Goal: Navigation & Orientation: Find specific page/section

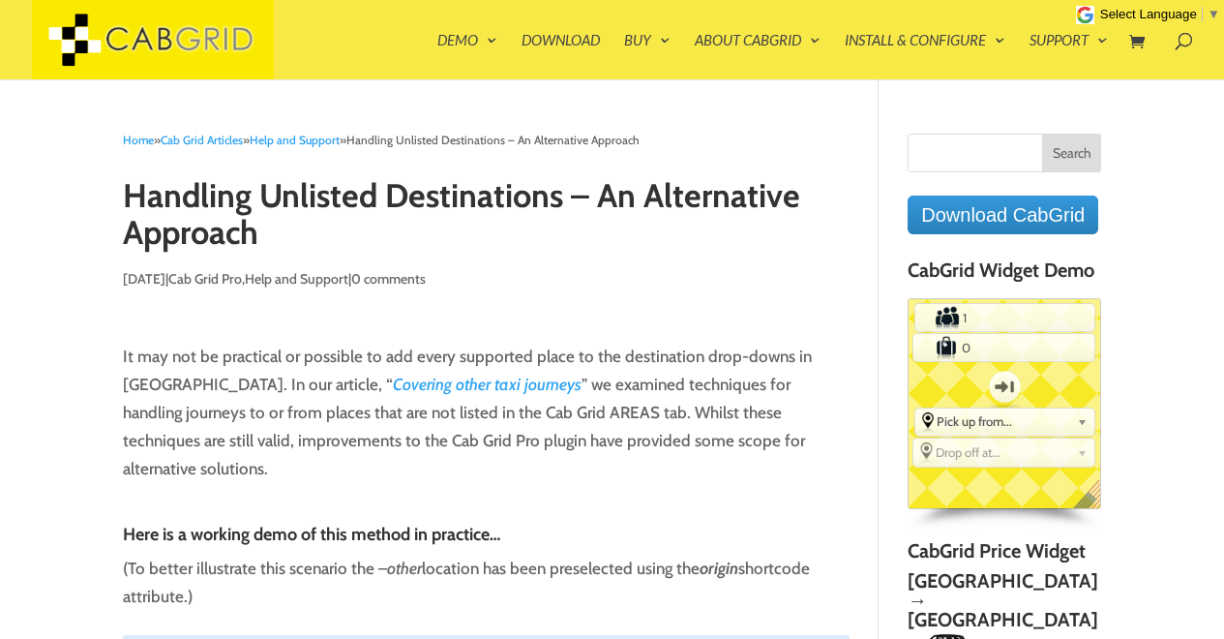
click at [454, 39] on link "Demo" at bounding box center [468, 56] width 60 height 46
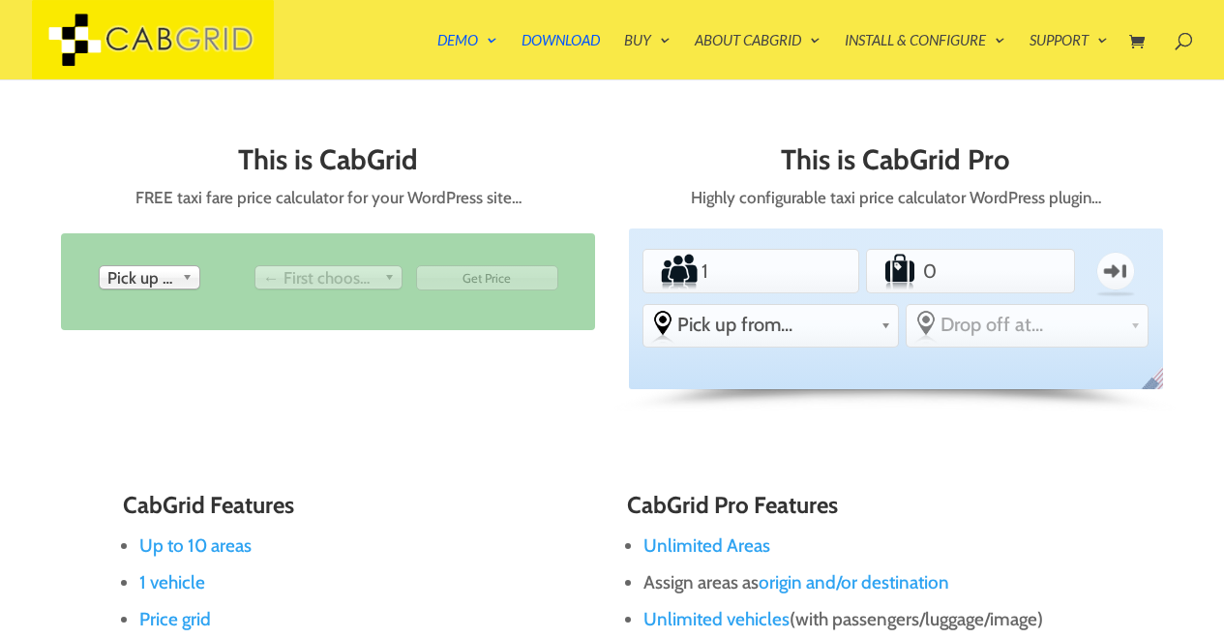
scroll to position [761, 0]
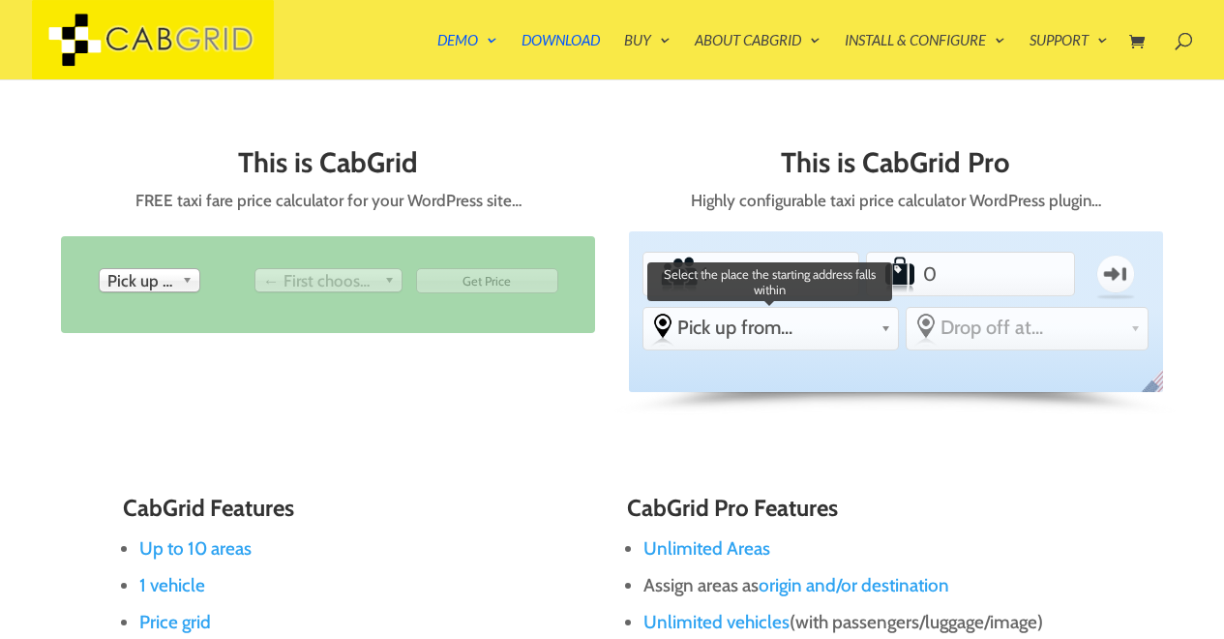
click at [832, 316] on span "Pick up from..." at bounding box center [775, 327] width 195 height 23
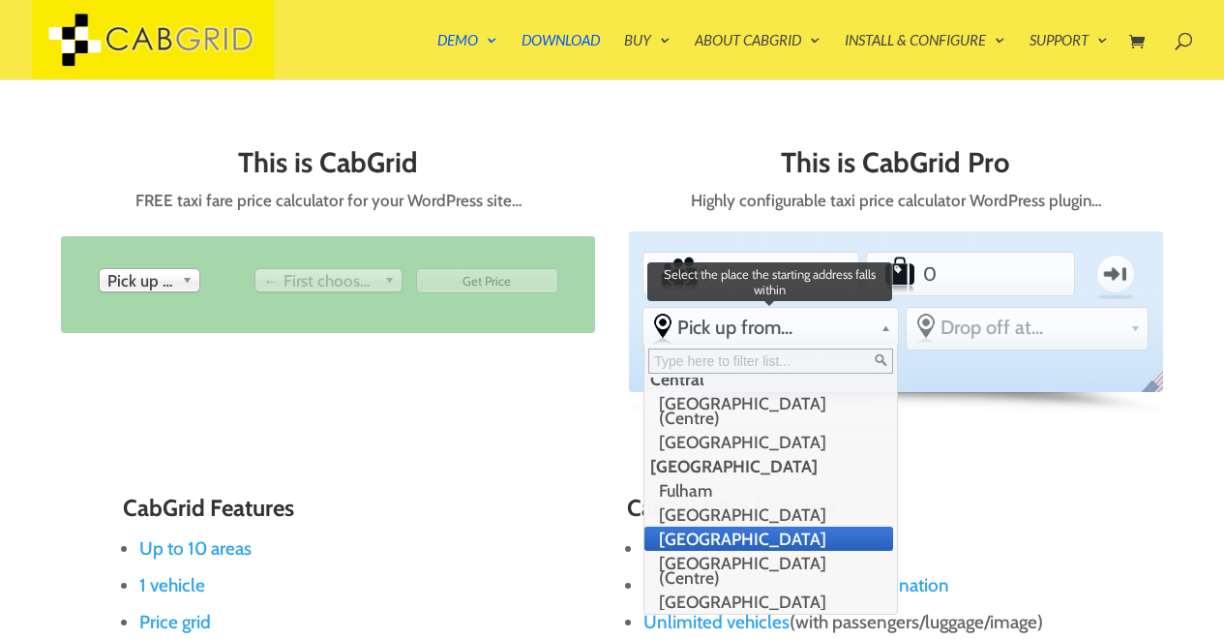
scroll to position [348, 0]
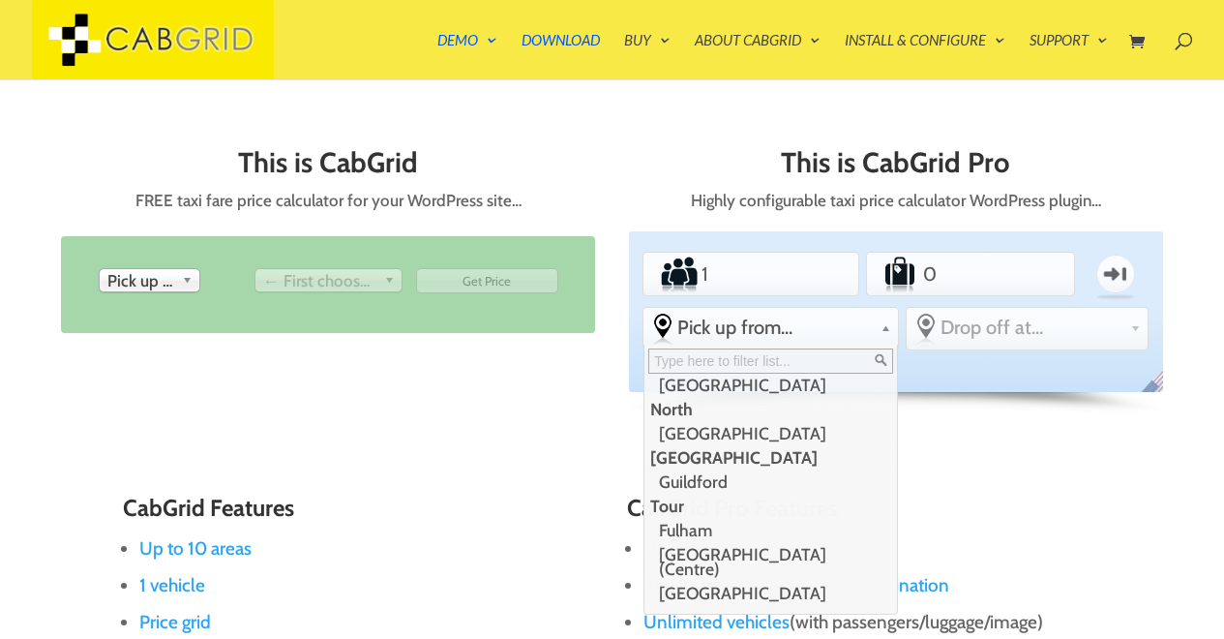
click at [977, 270] on div "Standard PEAK ACCOUNT Passengers 1 Luggage 0 One-way From Pick up from... -othe…" at bounding box center [896, 311] width 534 height 161
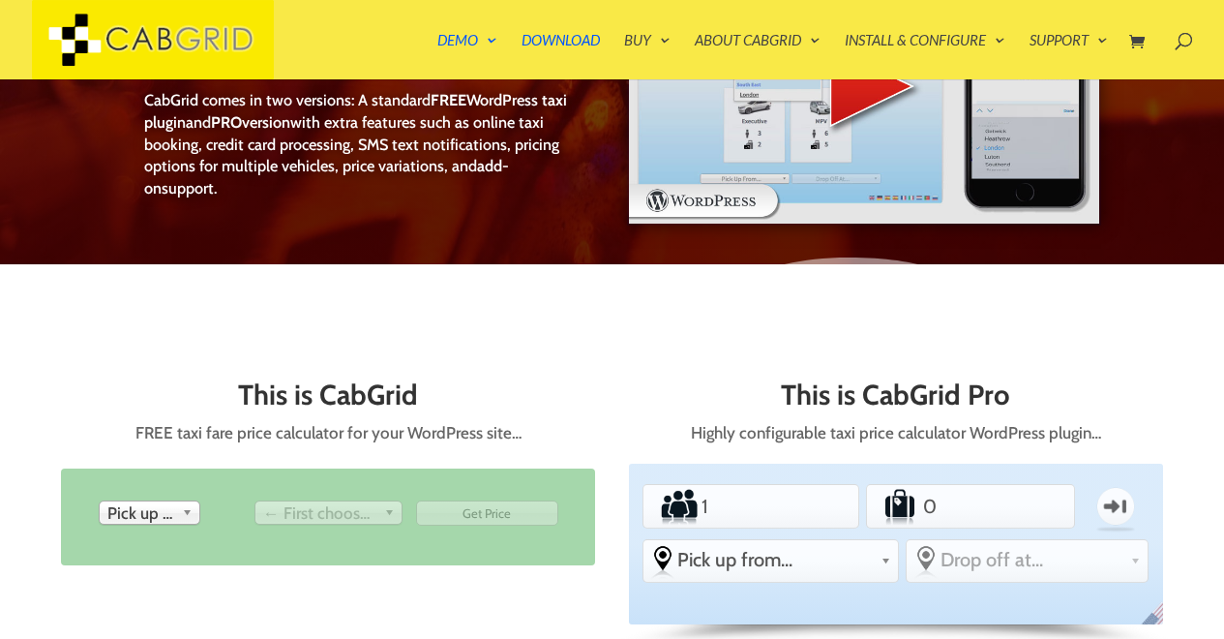
scroll to position [0, 0]
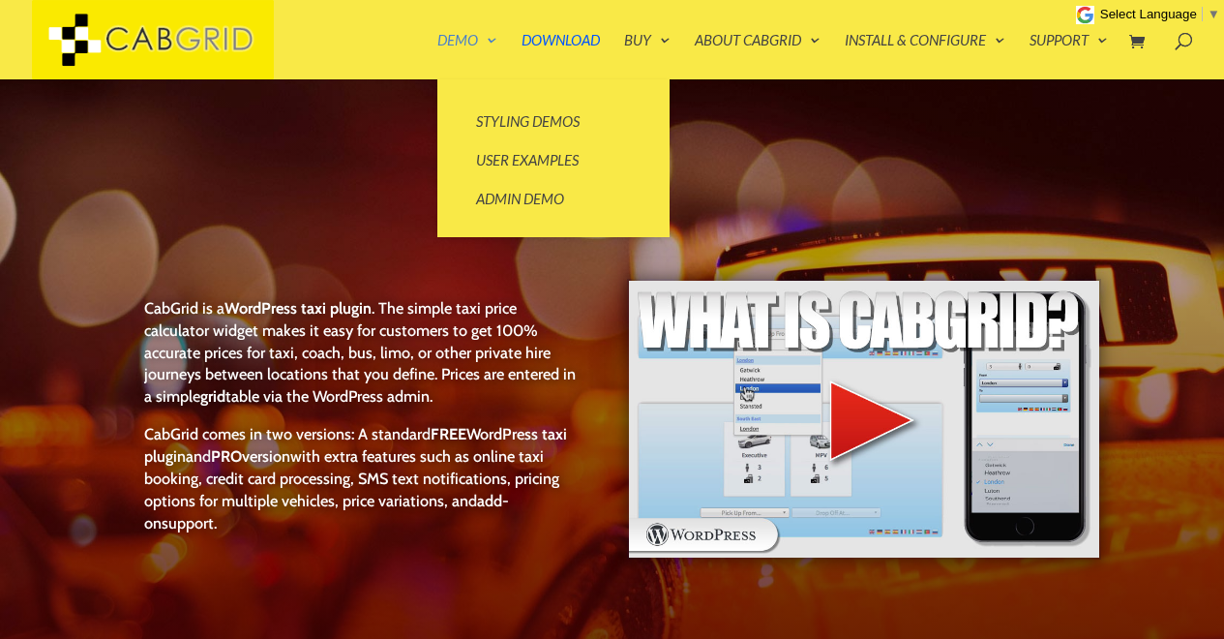
click at [469, 40] on link "Demo" at bounding box center [468, 56] width 60 height 46
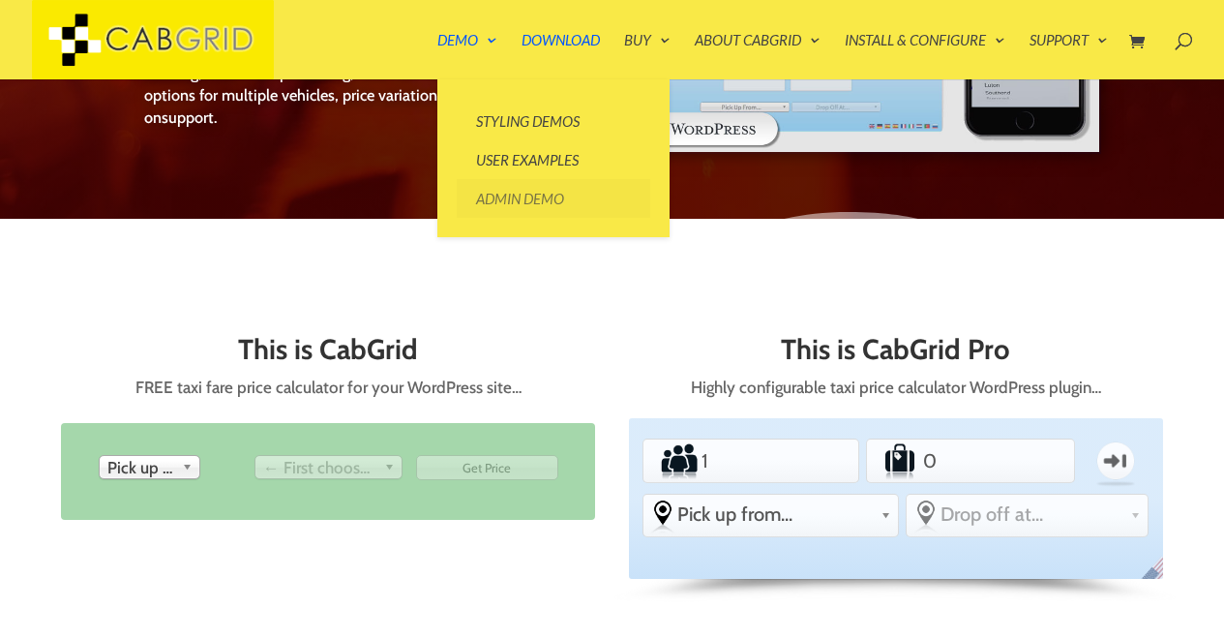
scroll to position [606, 0]
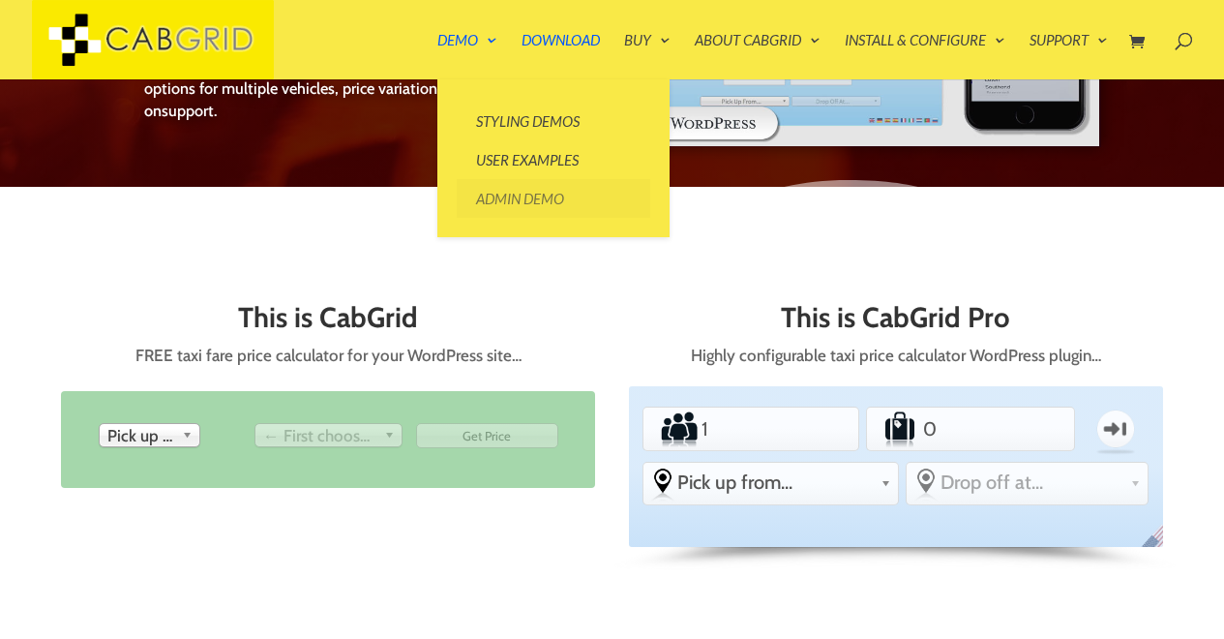
click at [509, 196] on link "Admin Demo" at bounding box center [554, 198] width 194 height 39
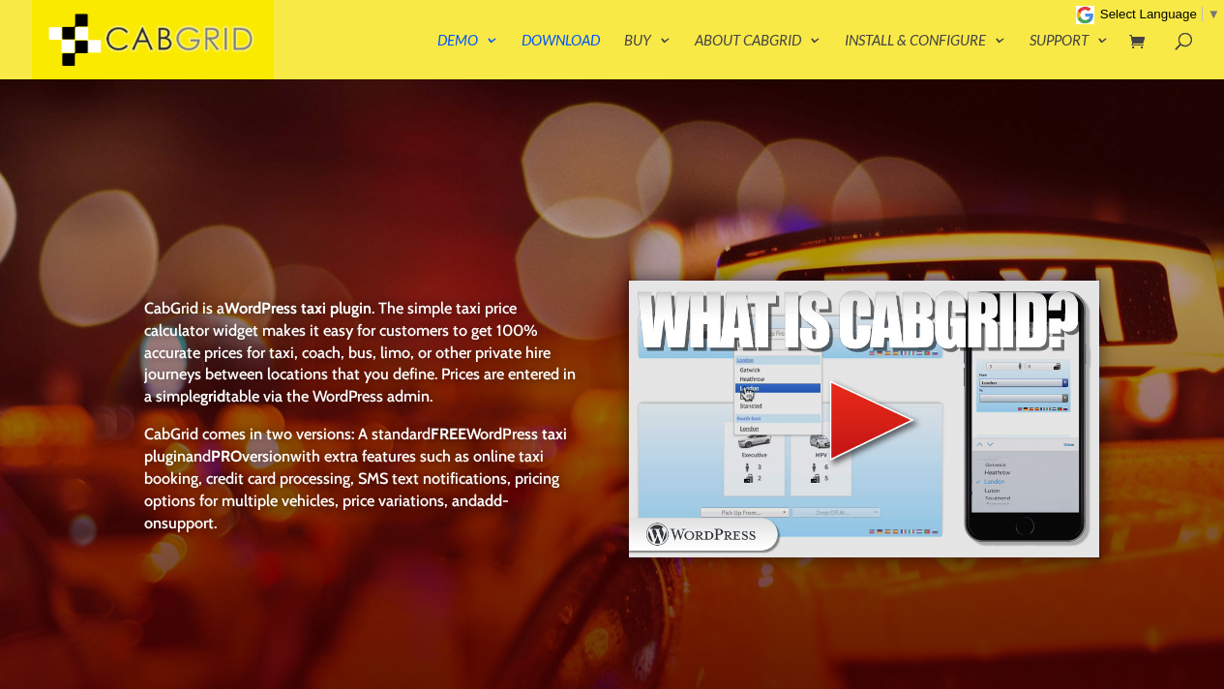
click at [401, 38] on div at bounding box center [641, 39] width 1224 height 79
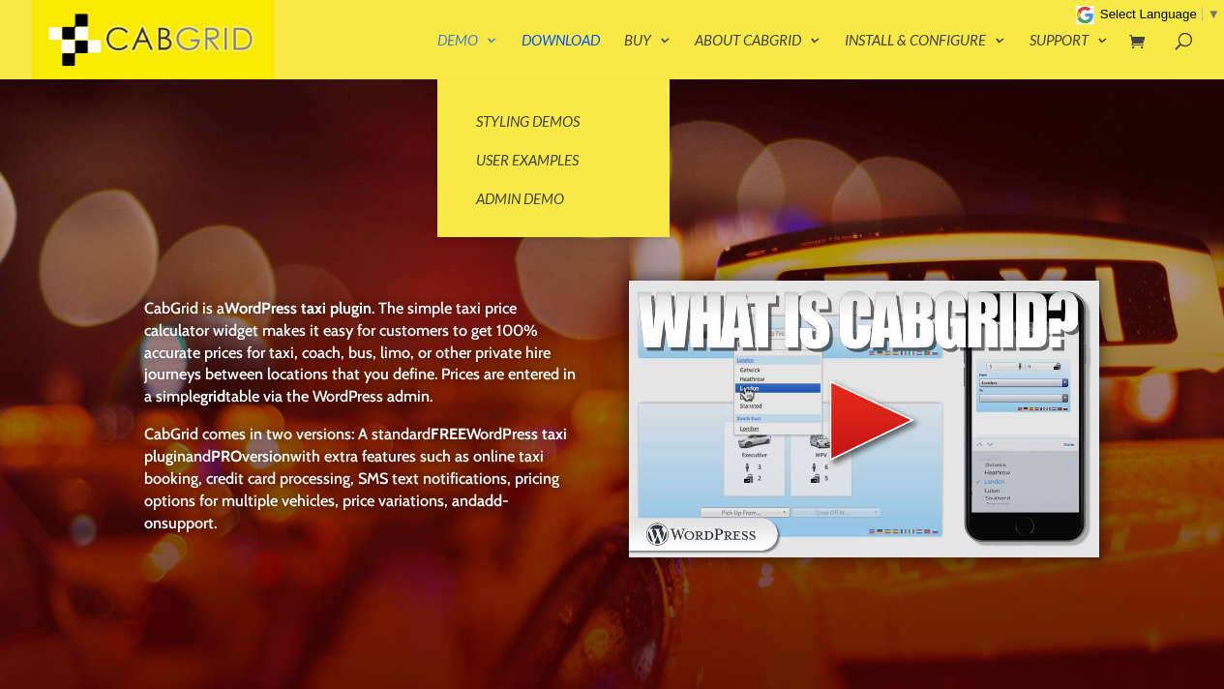
click at [459, 45] on link "Demo" at bounding box center [468, 56] width 60 height 46
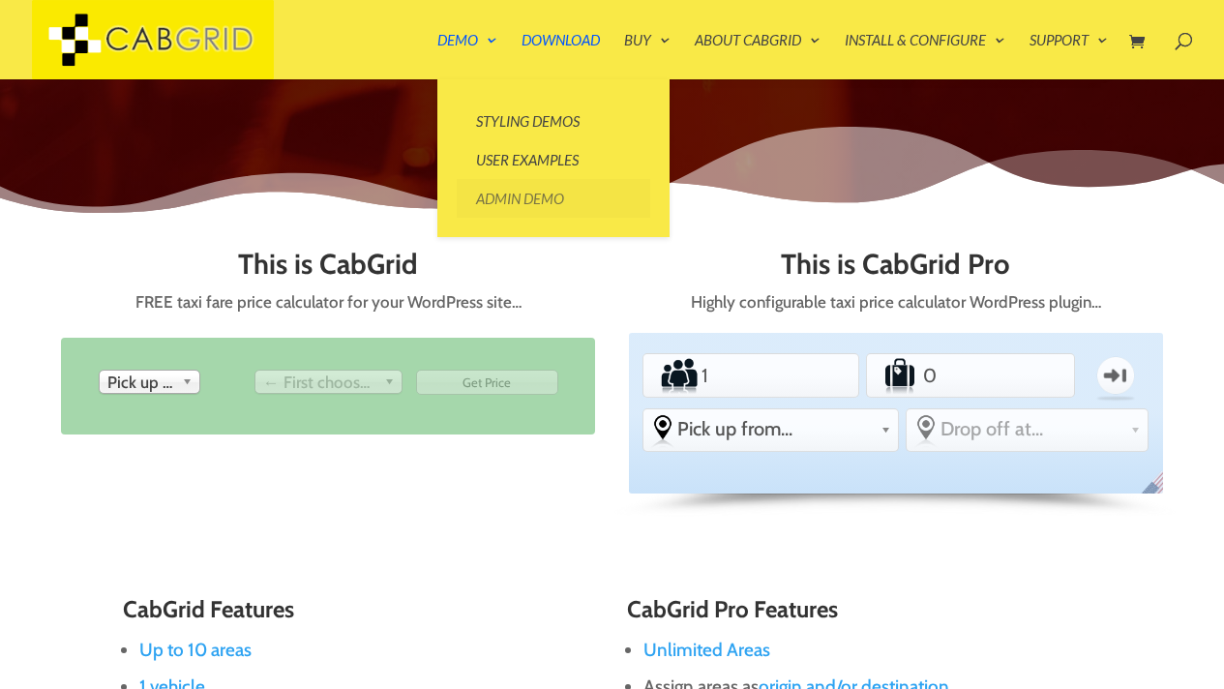
scroll to position [696, 0]
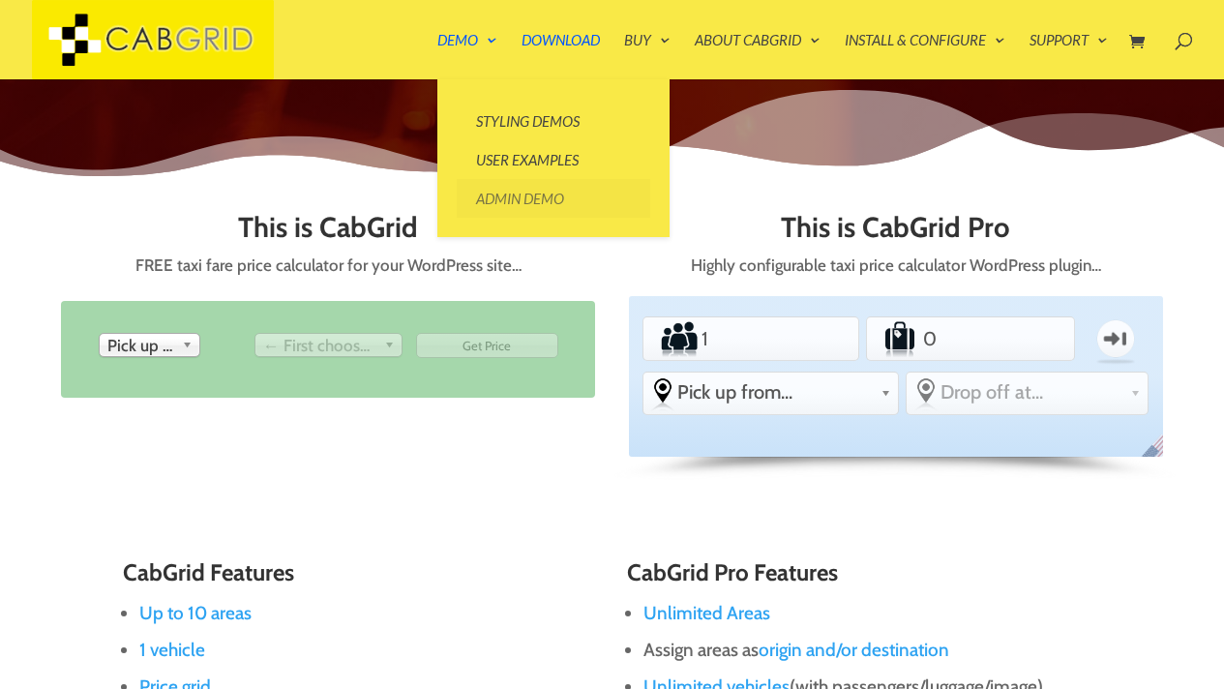
click at [504, 202] on link "Admin Demo" at bounding box center [554, 198] width 194 height 39
